Goal: Check status: Check status

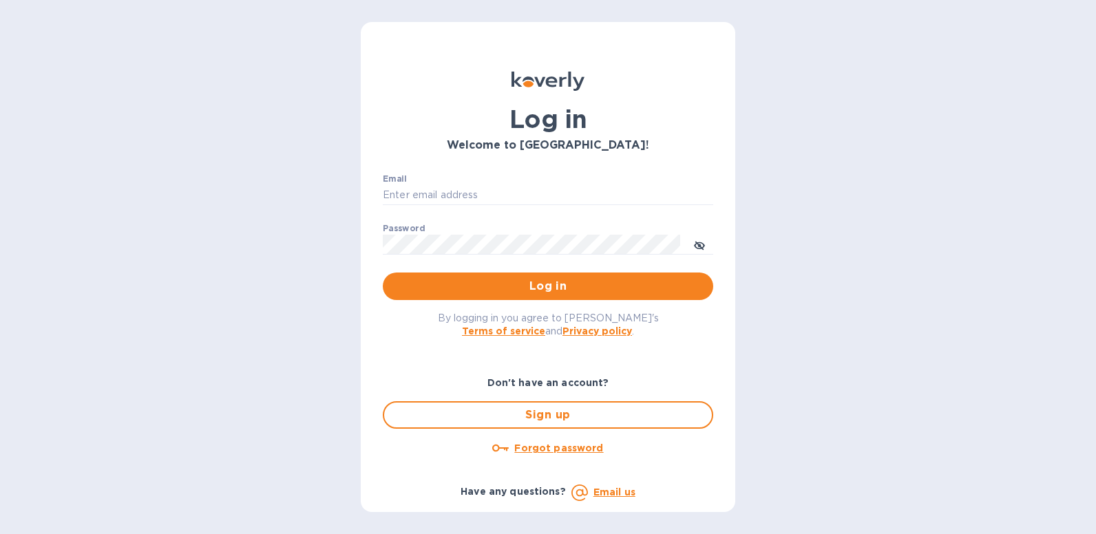
type input "[EMAIL_ADDRESS][DOMAIN_NAME]"
click at [513, 303] on div "By logging in you agree to [PERSON_NAME]'s Terms of service and Privacy policy ." at bounding box center [548, 324] width 353 height 48
click at [515, 296] on button "Log in" at bounding box center [548, 287] width 331 height 28
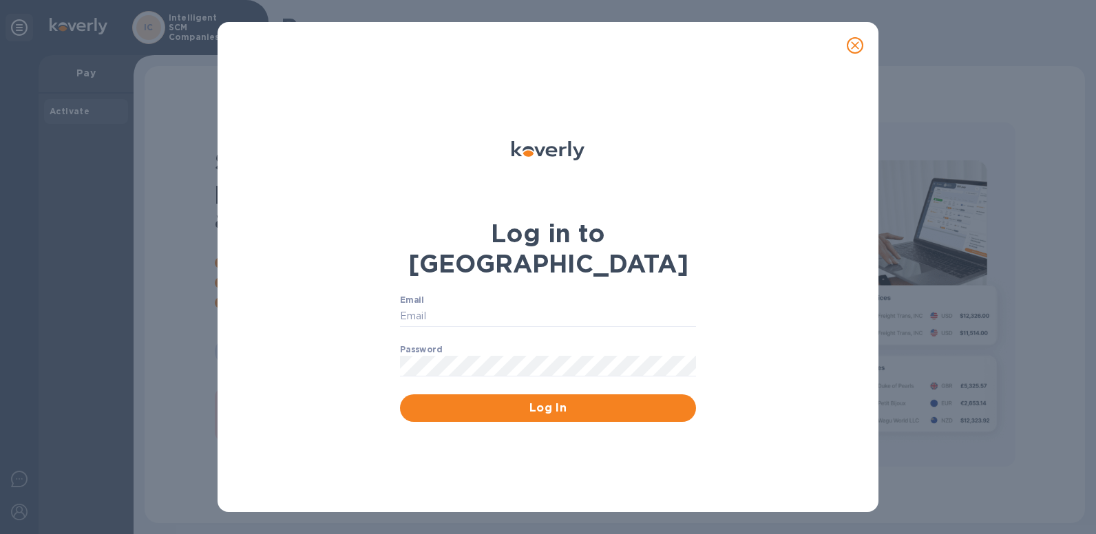
type input "[EMAIL_ADDRESS][DOMAIN_NAME]"
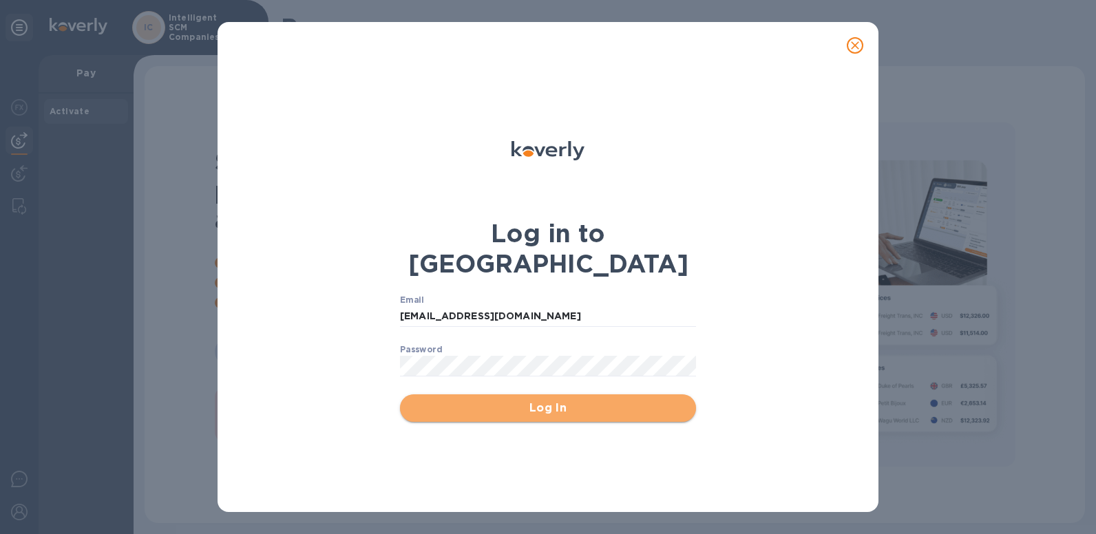
click at [526, 400] on span "Log In" at bounding box center [548, 408] width 274 height 17
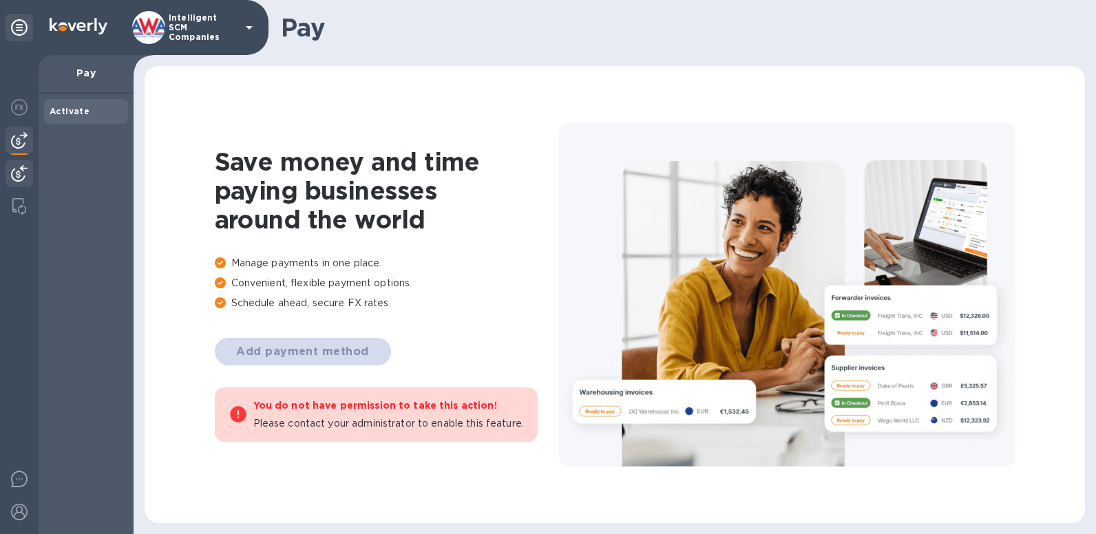
click at [16, 171] on img at bounding box center [19, 173] width 17 height 17
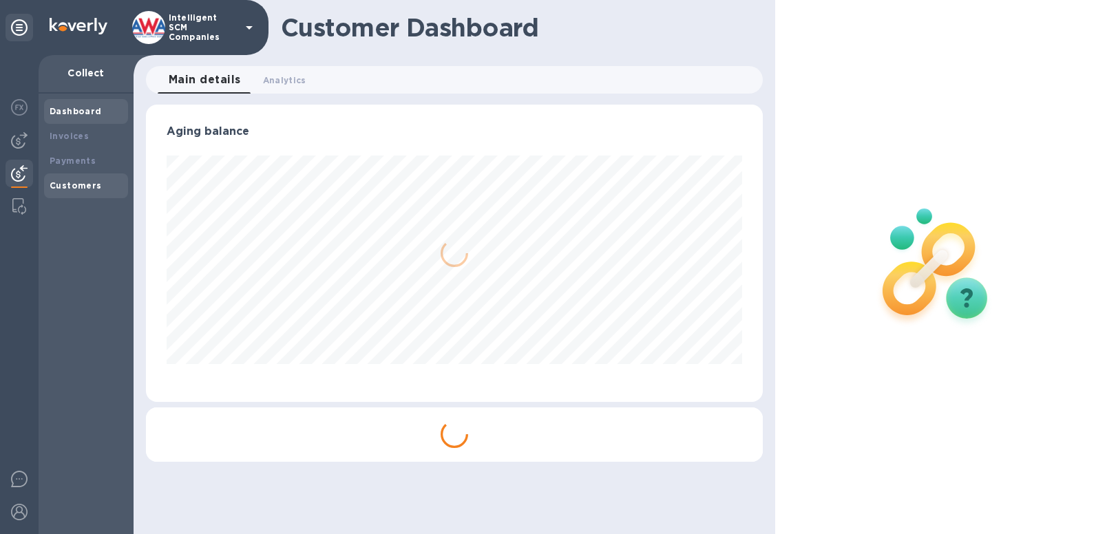
scroll to position [298, 617]
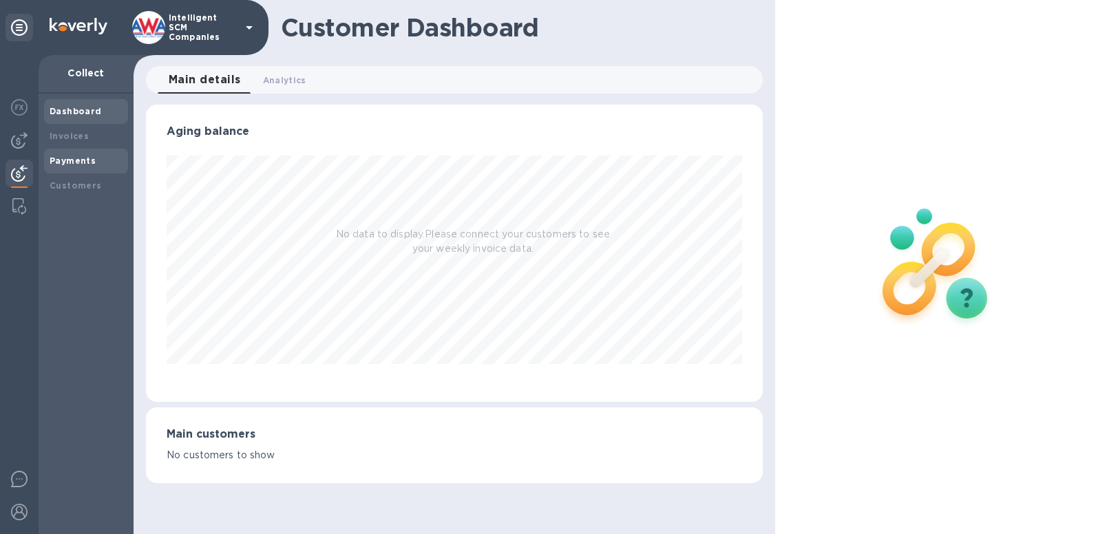
click at [65, 167] on div "Payments" at bounding box center [86, 161] width 84 height 25
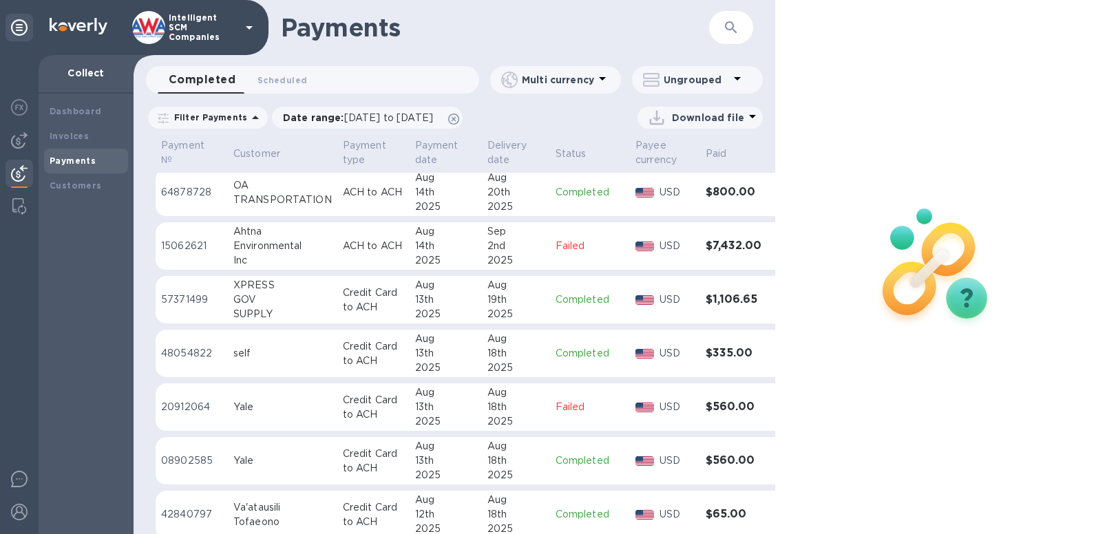
scroll to position [1681, 0]
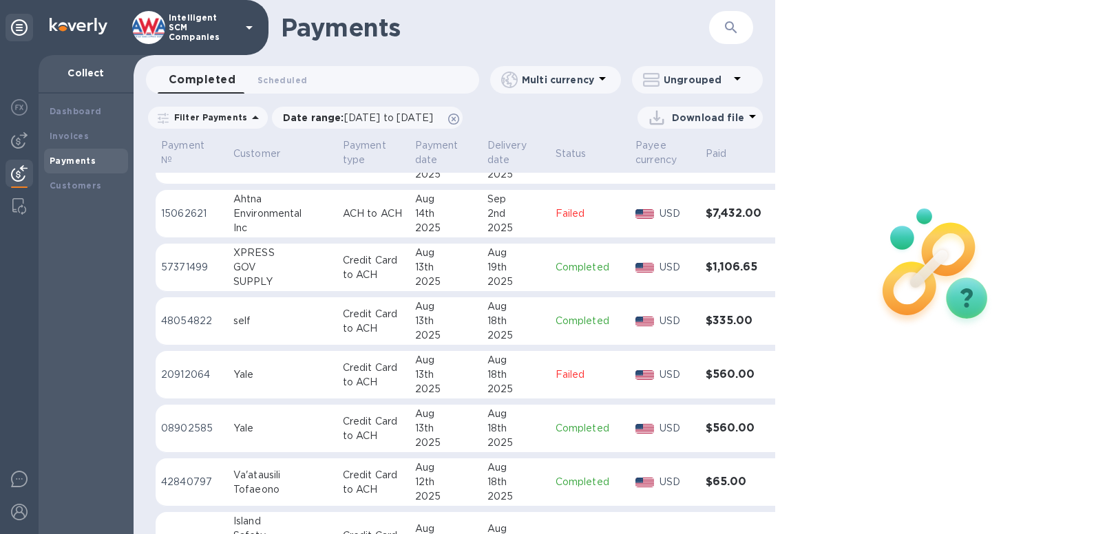
click at [729, 433] on h3 "$560.00" at bounding box center [735, 428] width 59 height 13
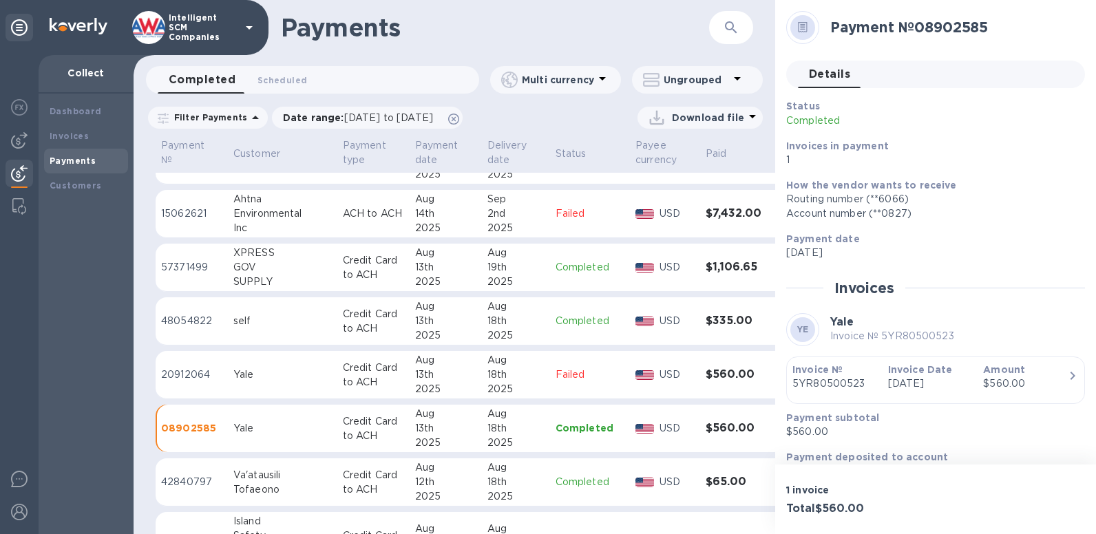
click at [840, 384] on p "5YR80500523" at bounding box center [835, 384] width 85 height 14
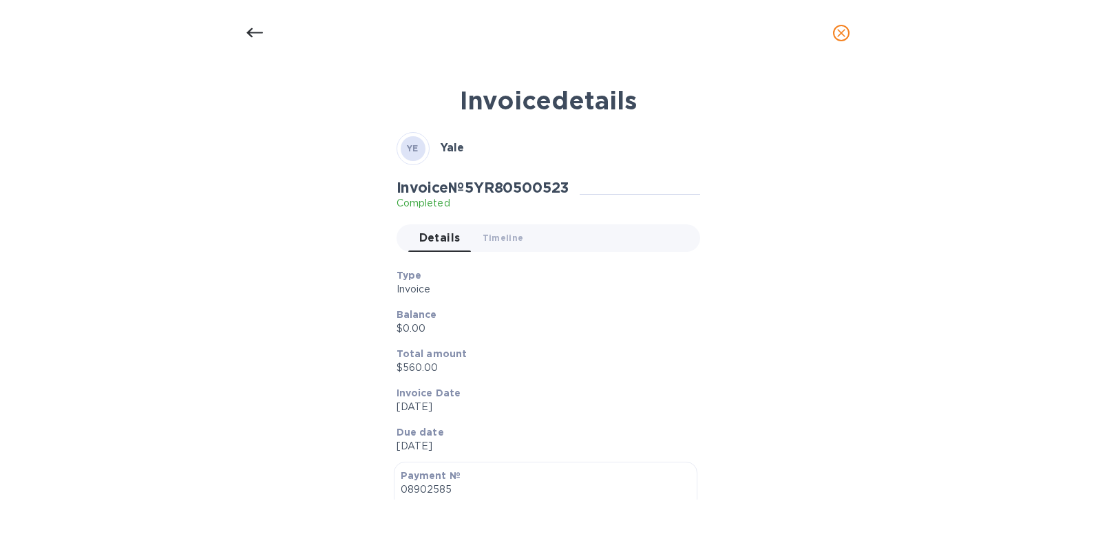
click at [507, 185] on h2 "Invoice № 5YR80500523" at bounding box center [483, 187] width 173 height 17
copy h2 "5YR80500523"
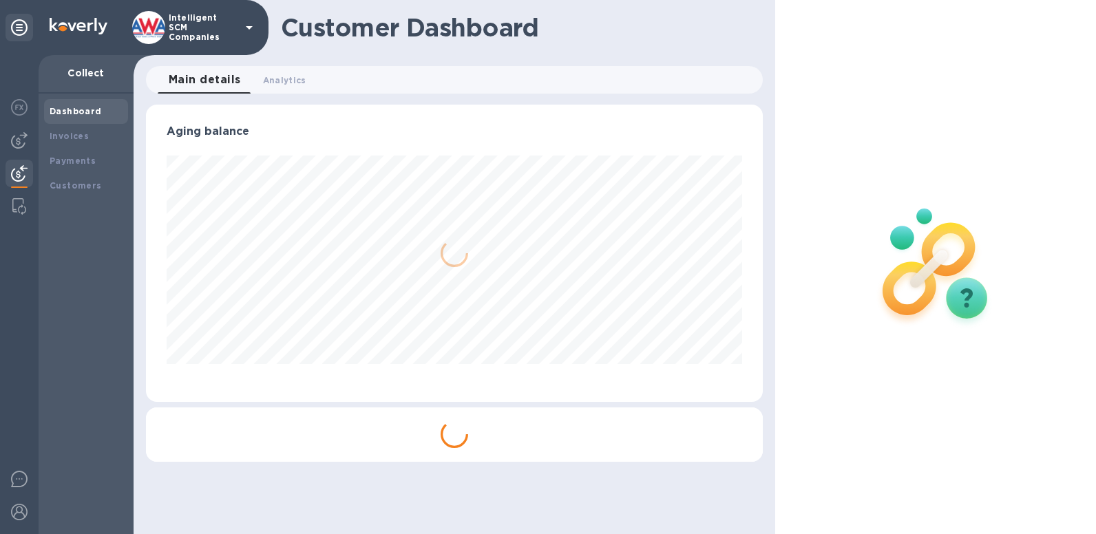
scroll to position [298, 617]
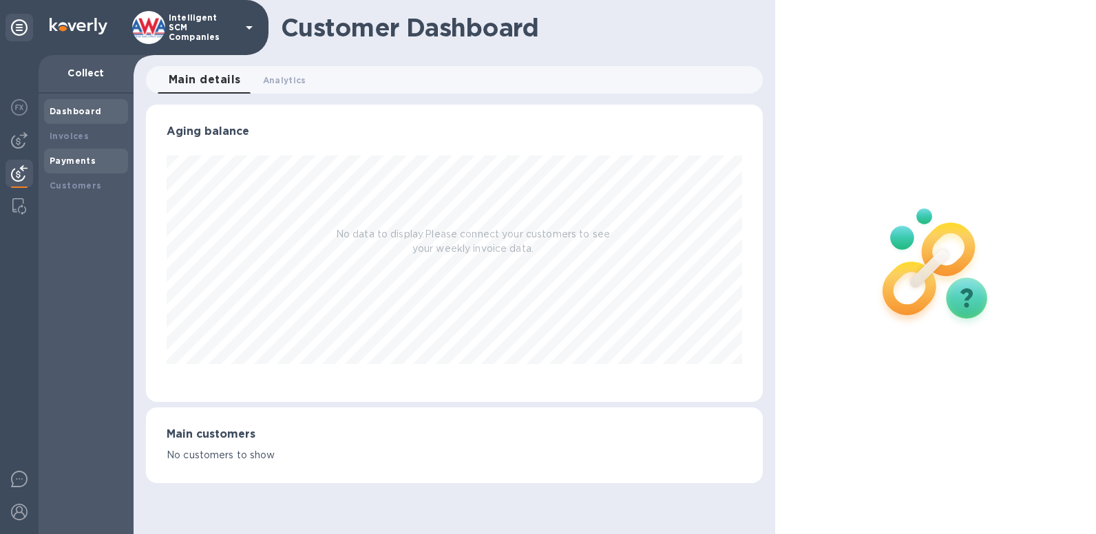
click at [61, 165] on b "Payments" at bounding box center [73, 161] width 46 height 10
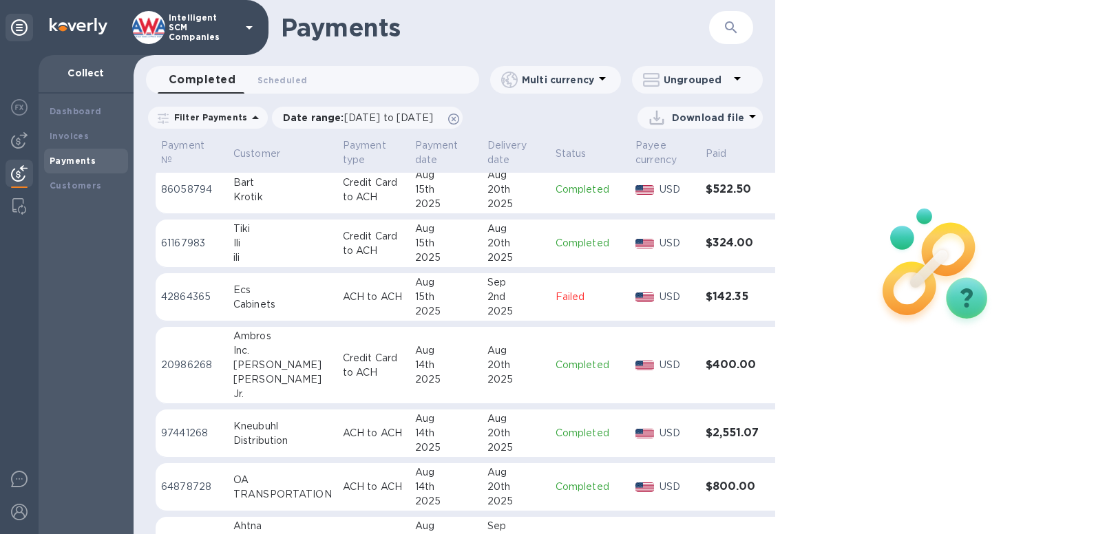
scroll to position [1694, 0]
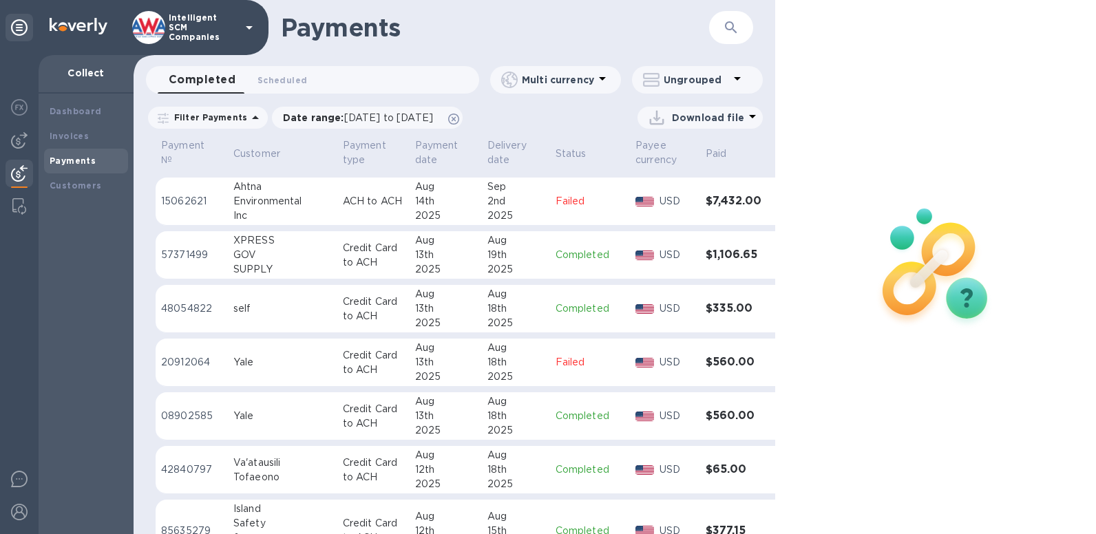
click at [719, 419] on h3 "$560.00" at bounding box center [735, 416] width 59 height 13
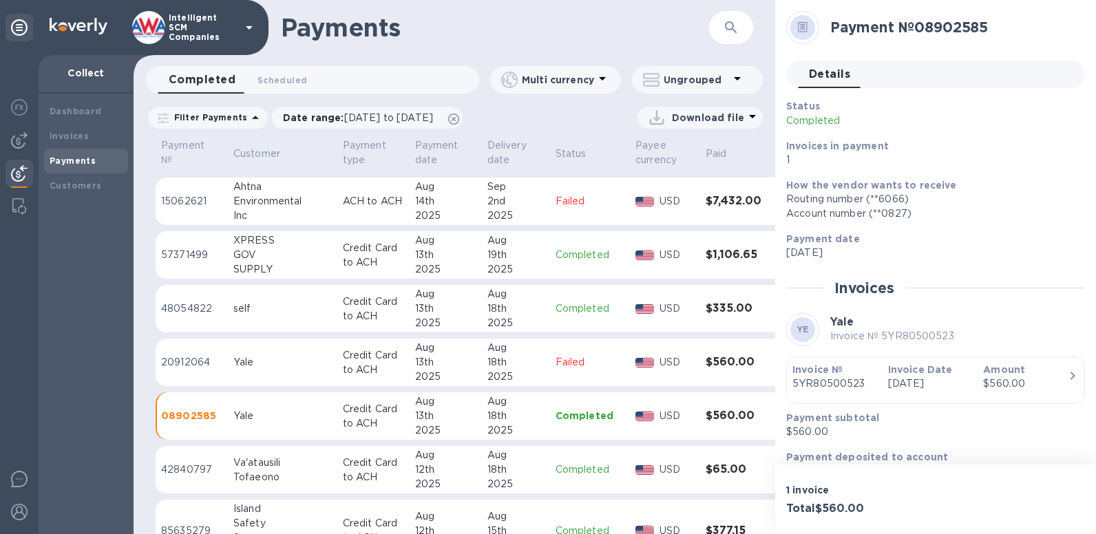
scroll to position [1808, 0]
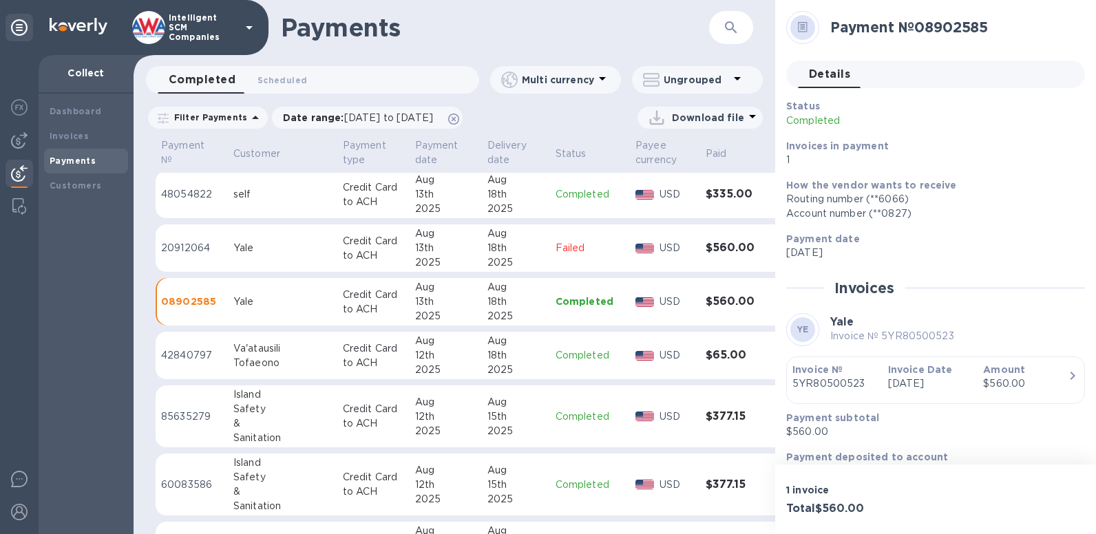
click at [720, 247] on h3 "$560.00" at bounding box center [735, 248] width 59 height 13
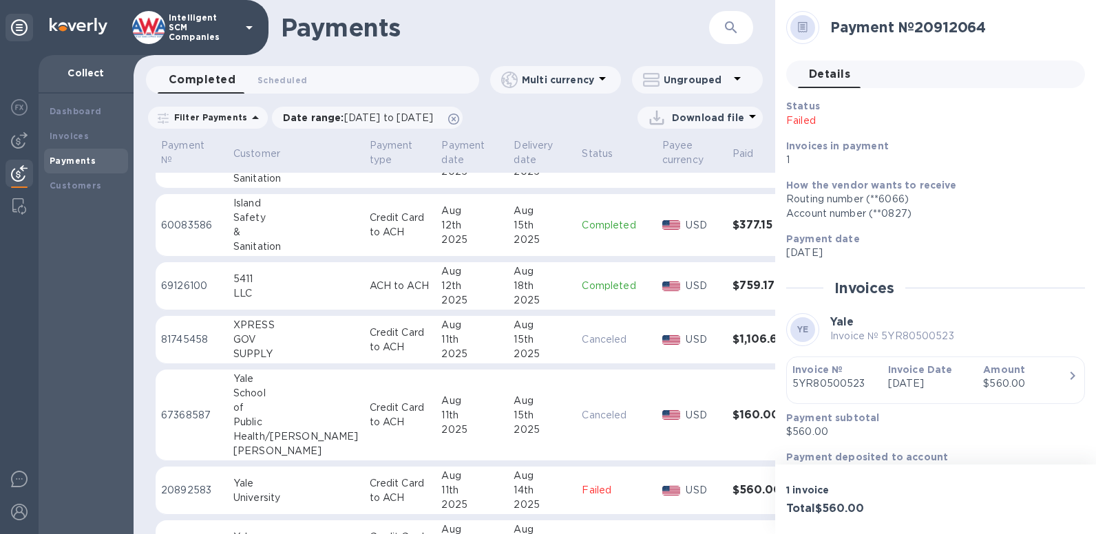
scroll to position [2149, 0]
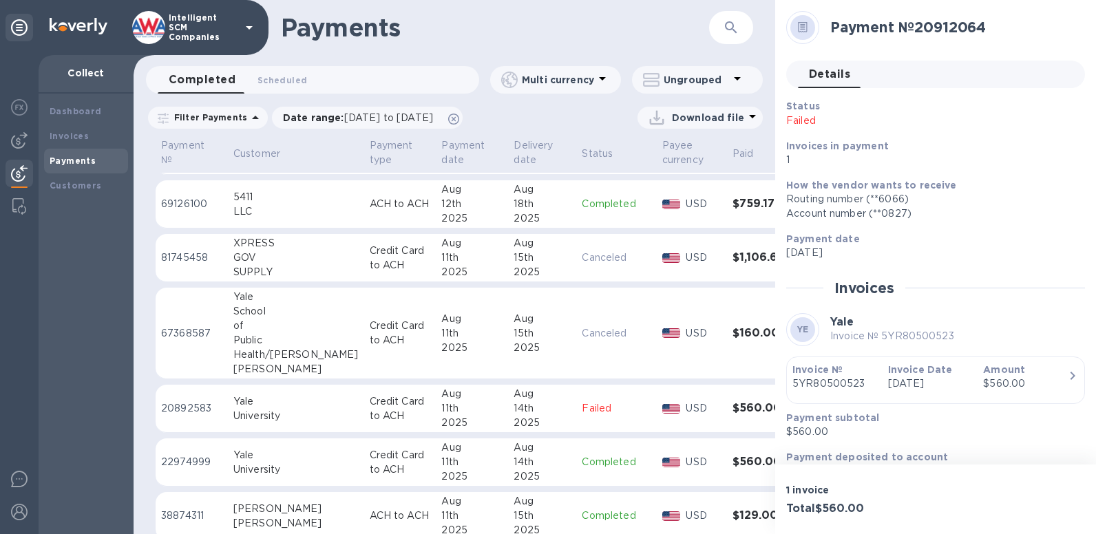
click at [733, 461] on h3 "$560.00" at bounding box center [763, 462] width 61 height 13
click at [733, 464] on h3 "$560.00" at bounding box center [763, 462] width 61 height 13
